Goal: Entertainment & Leisure: Browse casually

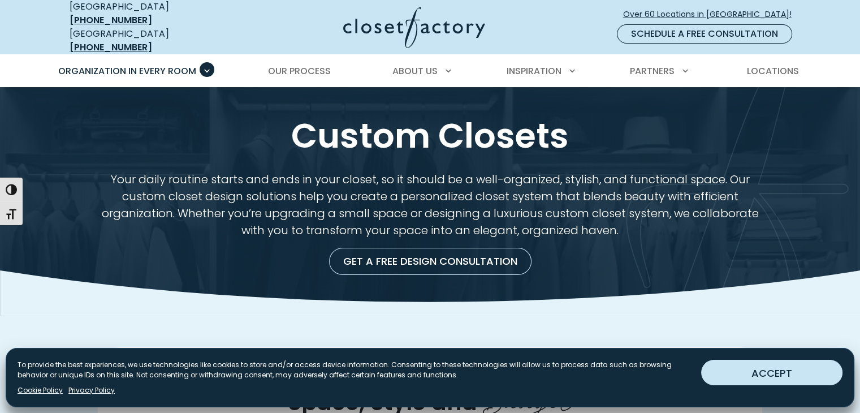
click at [769, 377] on button "ACCEPT" at bounding box center [771, 372] width 141 height 25
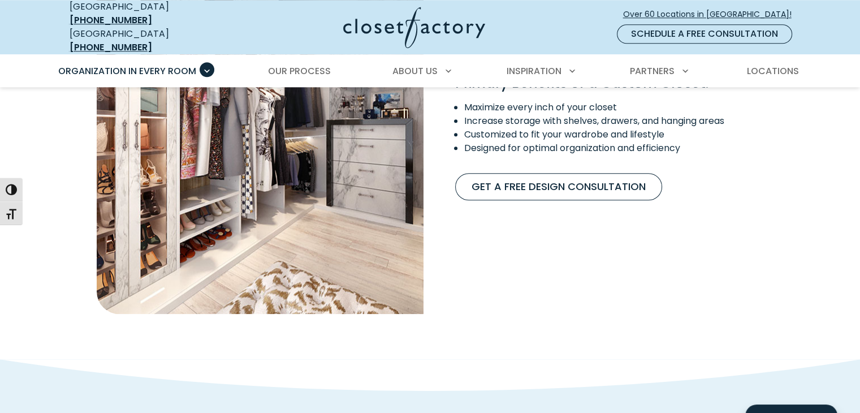
scroll to position [1301, 0]
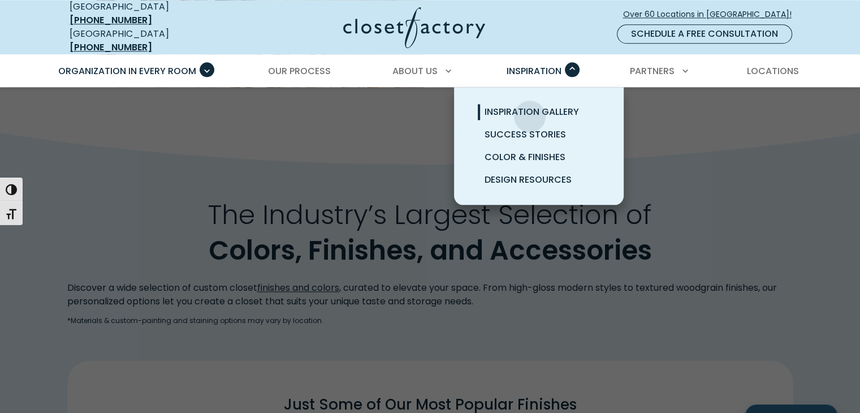
click at [530, 107] on span "Inspiration Gallery" at bounding box center [532, 111] width 94 height 13
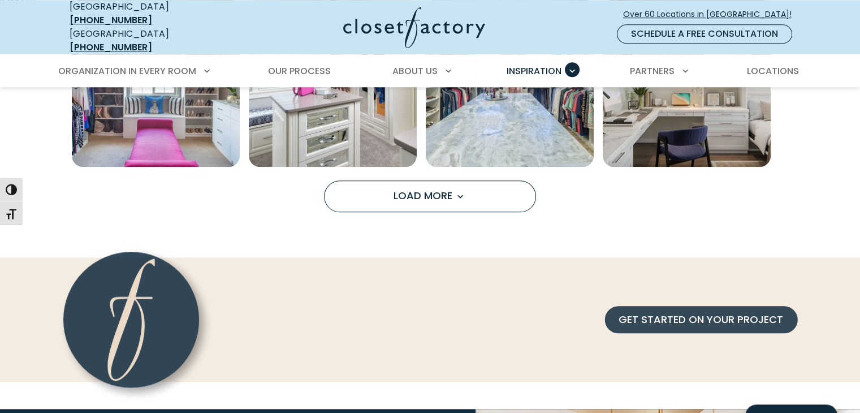
scroll to position [1075, 0]
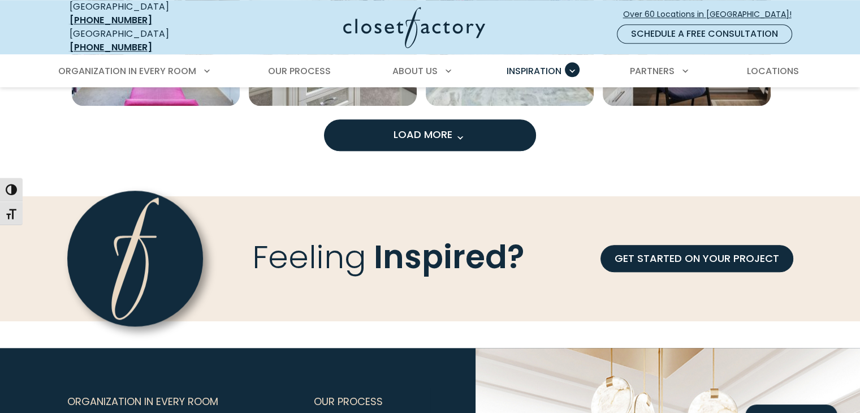
click at [395, 132] on button "Load More" at bounding box center [430, 135] width 212 height 32
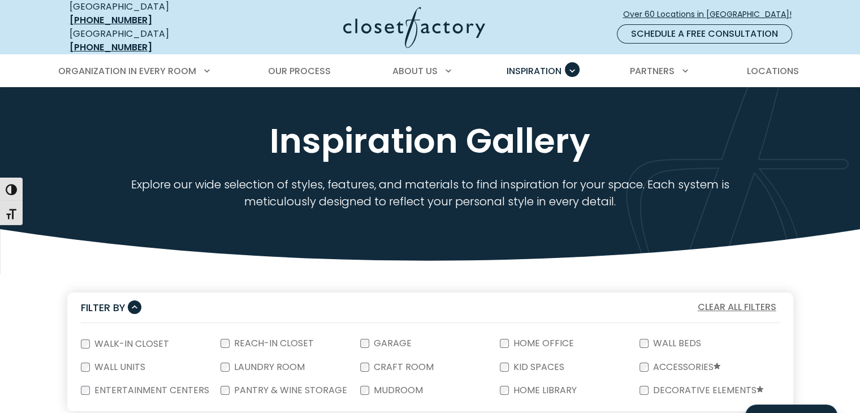
scroll to position [0, 0]
